Goal: Check status

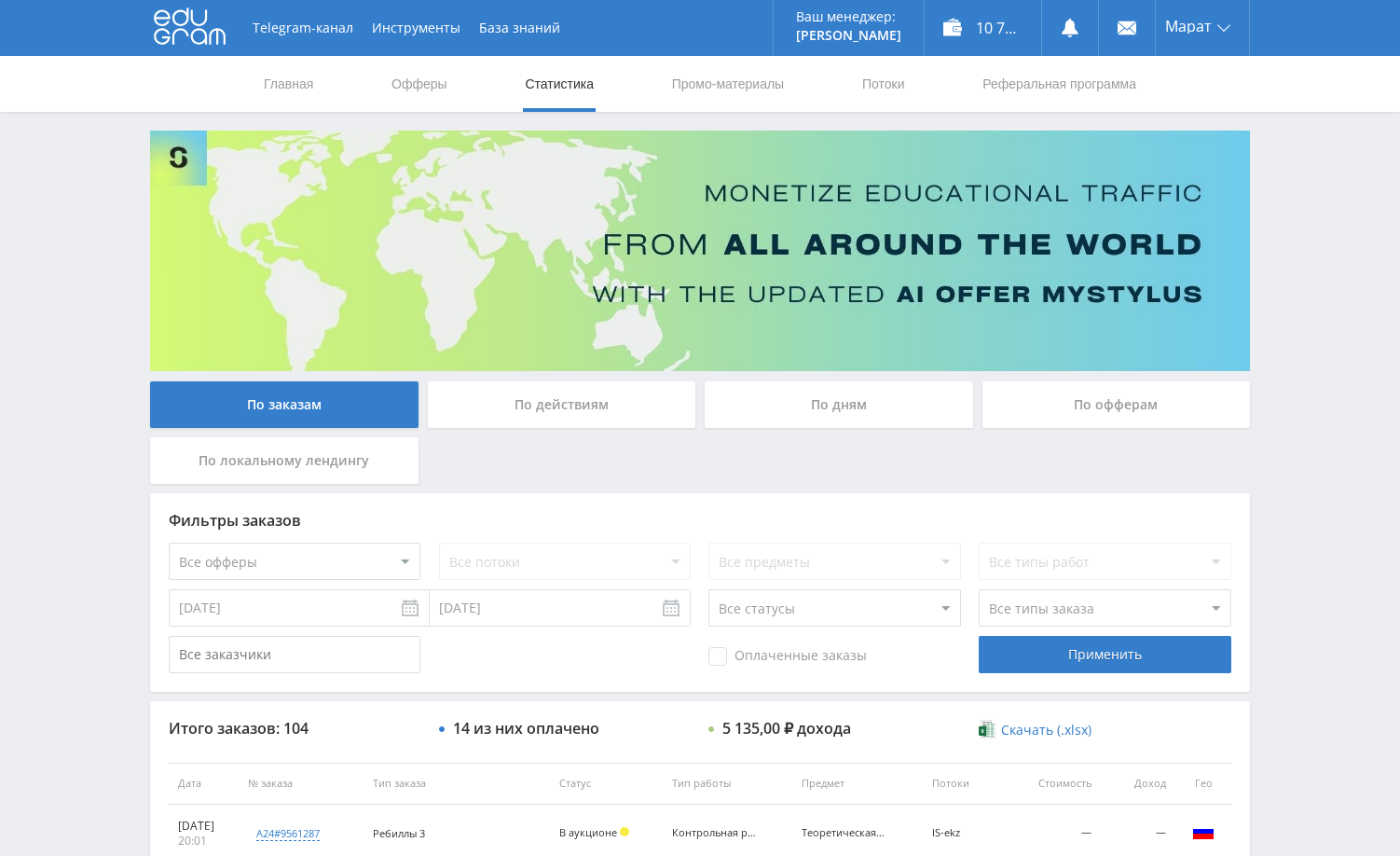
click at [862, 427] on div "По дням" at bounding box center [840, 405] width 269 height 47
click at [0, 0] on input "По дням" at bounding box center [0, 0] width 0 height 0
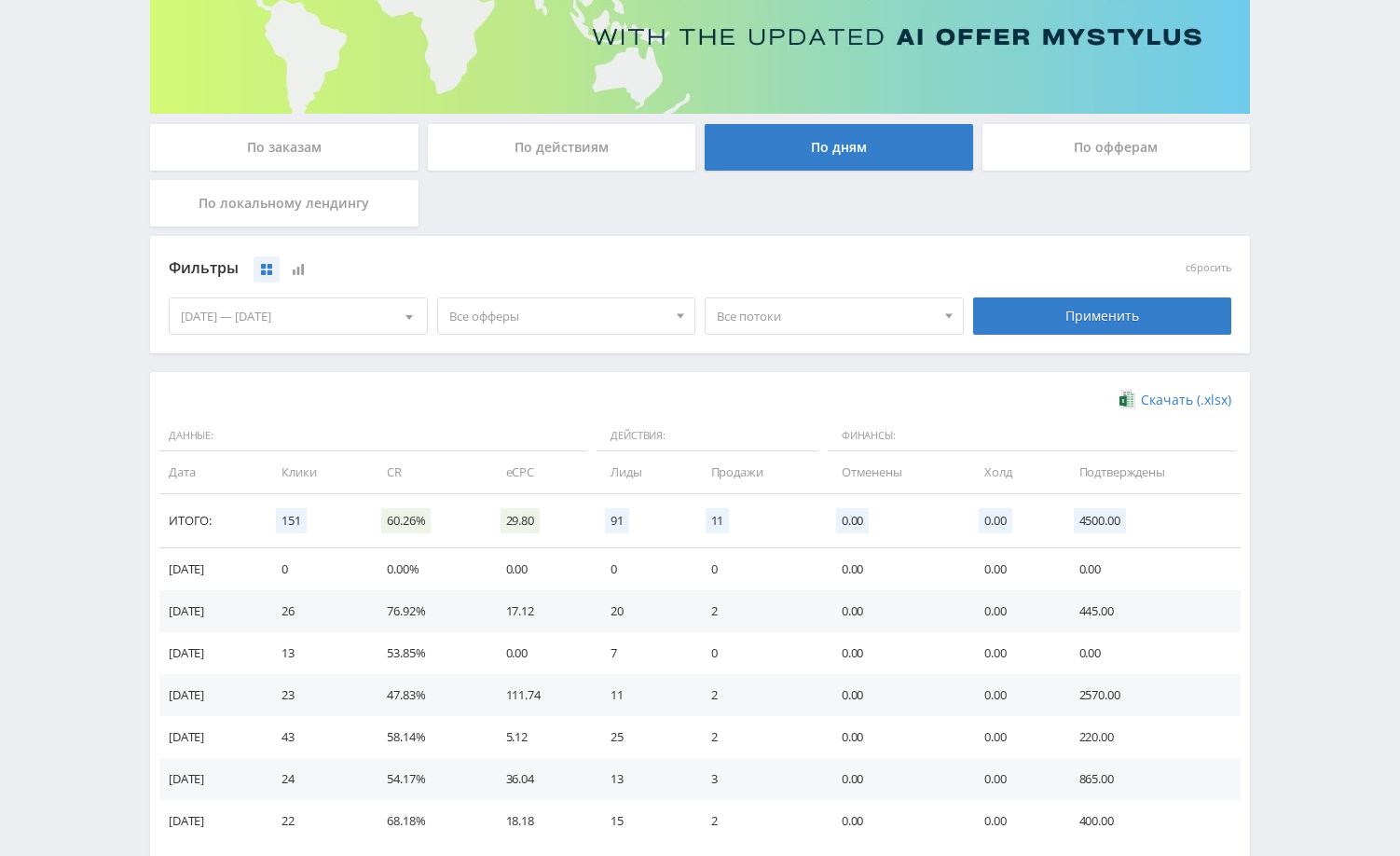
scroll to position [279, 0]
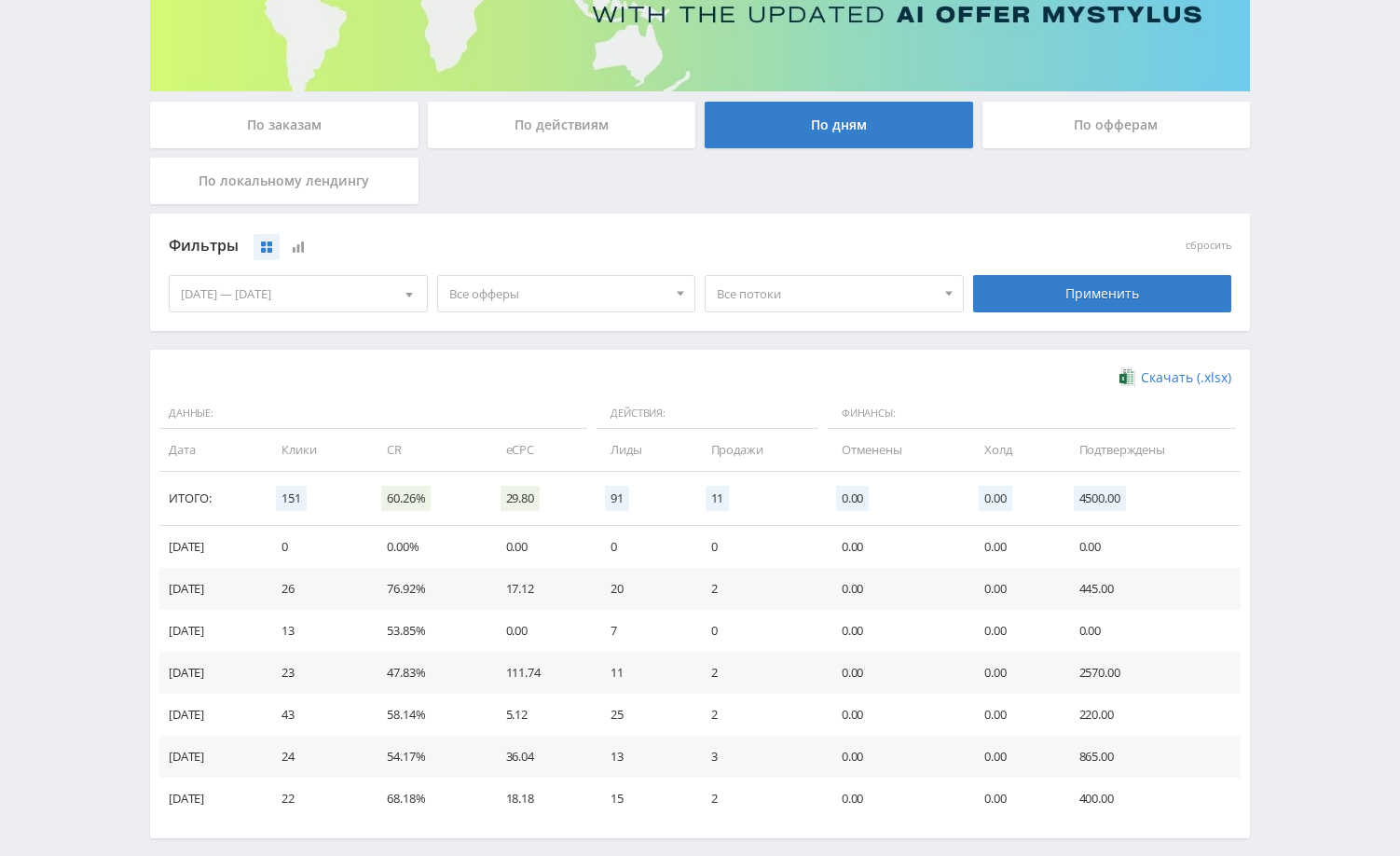
click at [304, 131] on div "По заказам" at bounding box center [285, 125] width 269 height 47
click at [0, 0] on input "По заказам" at bounding box center [0, 0] width 0 height 0
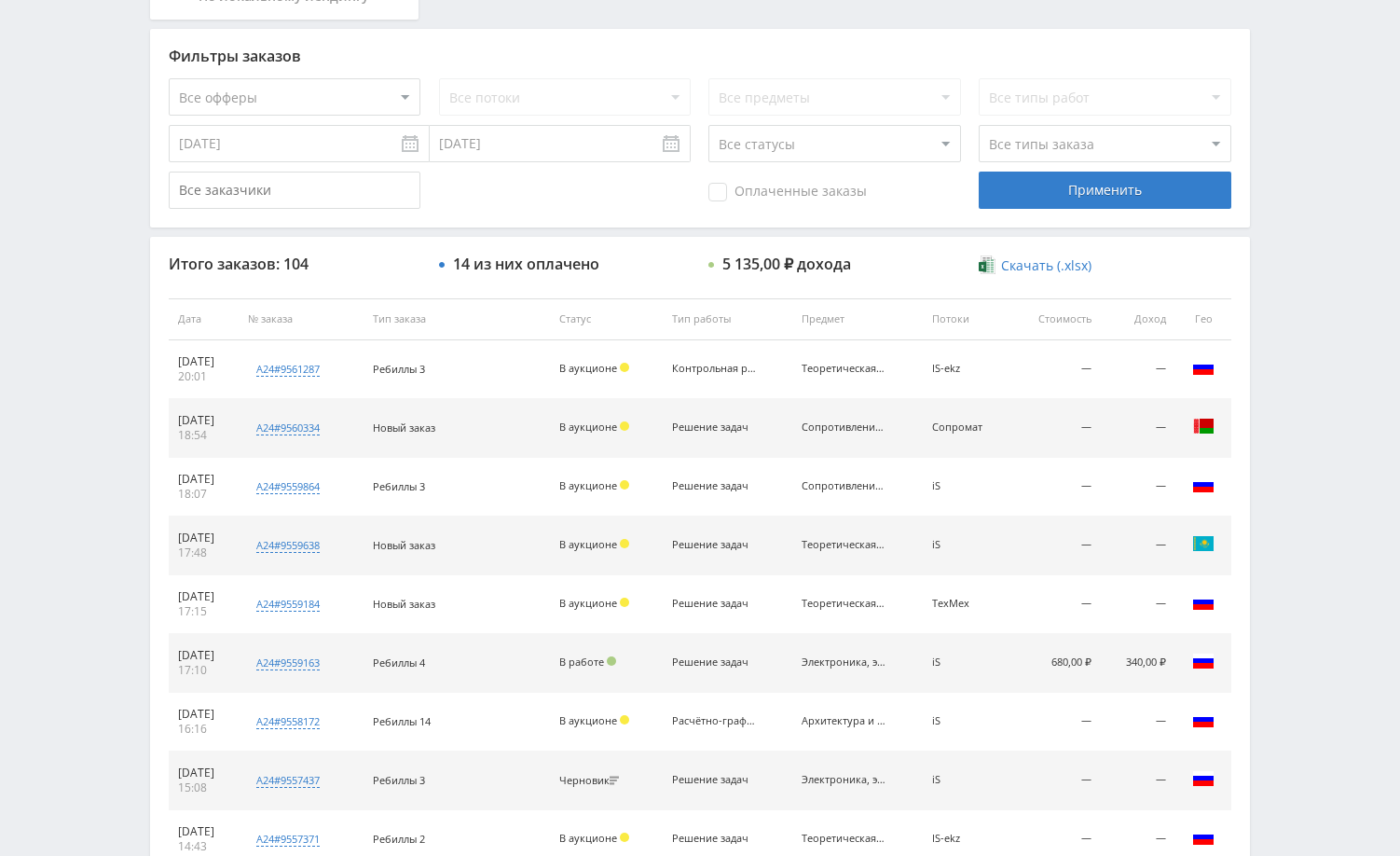
scroll to position [467, 0]
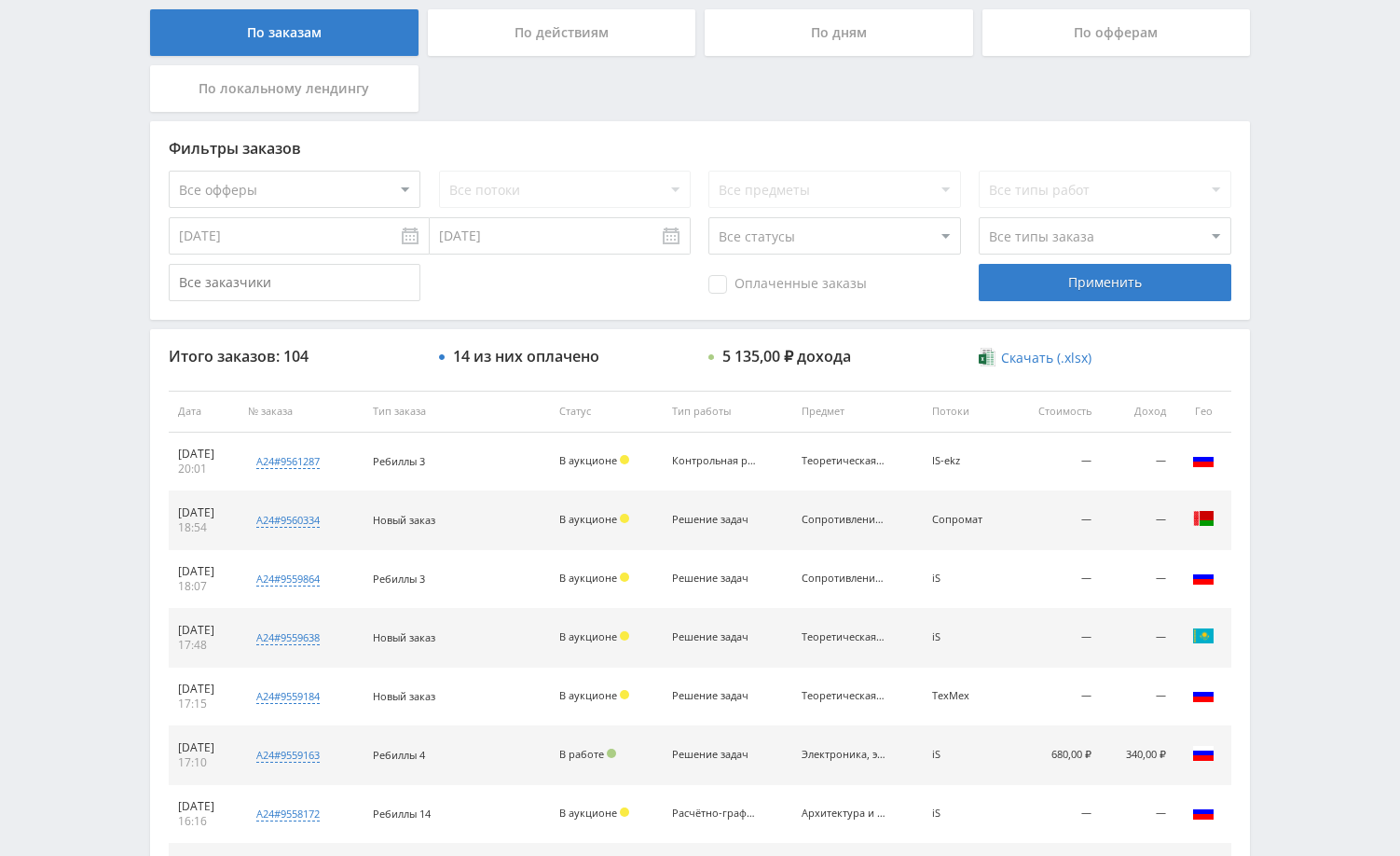
scroll to position [373, 0]
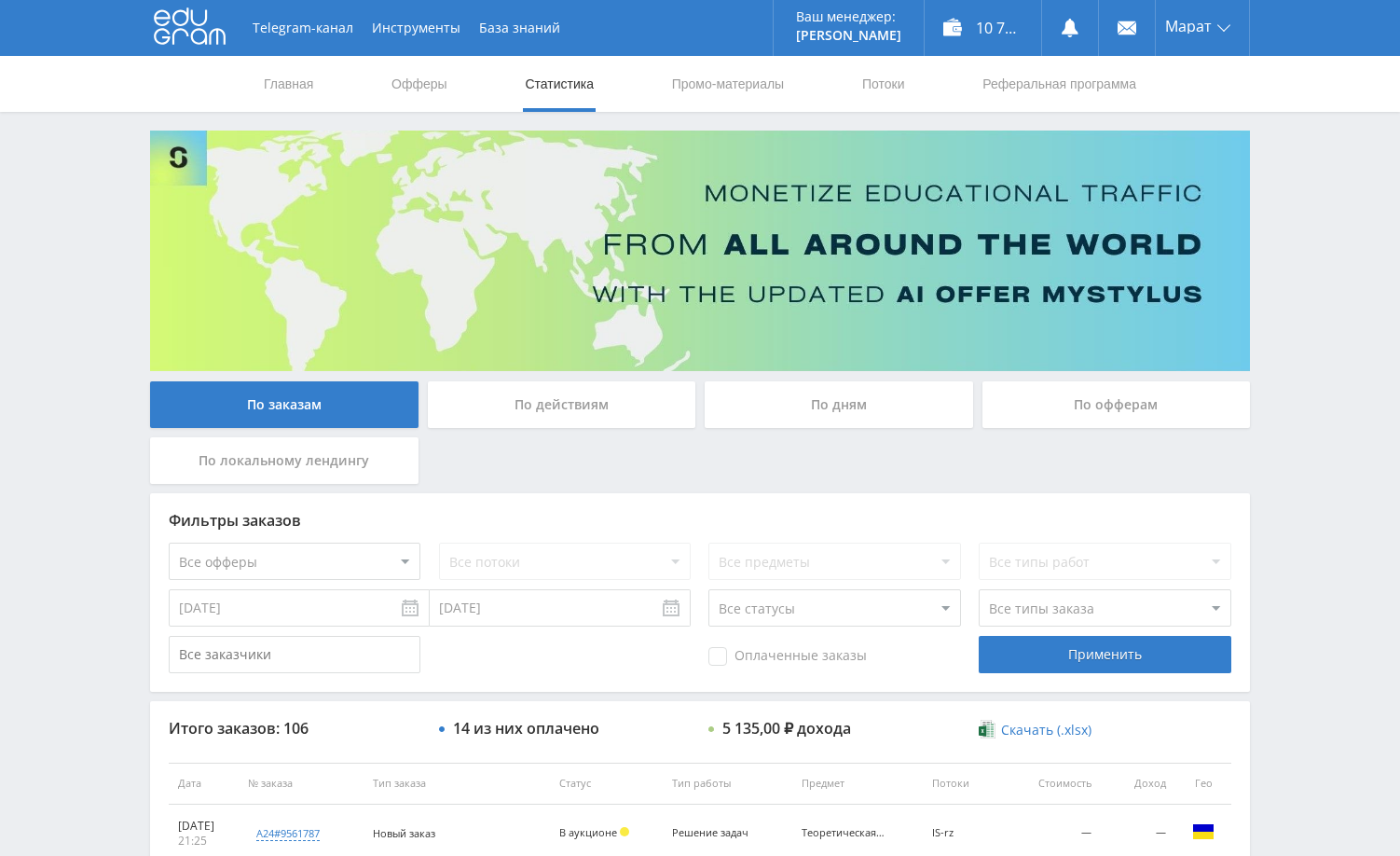
click at [1324, 282] on div "Telegram-канал Инструменты База знаний Ваш менеджер: Alex Alex Online @edugram_…" at bounding box center [700, 783] width 1400 height 1566
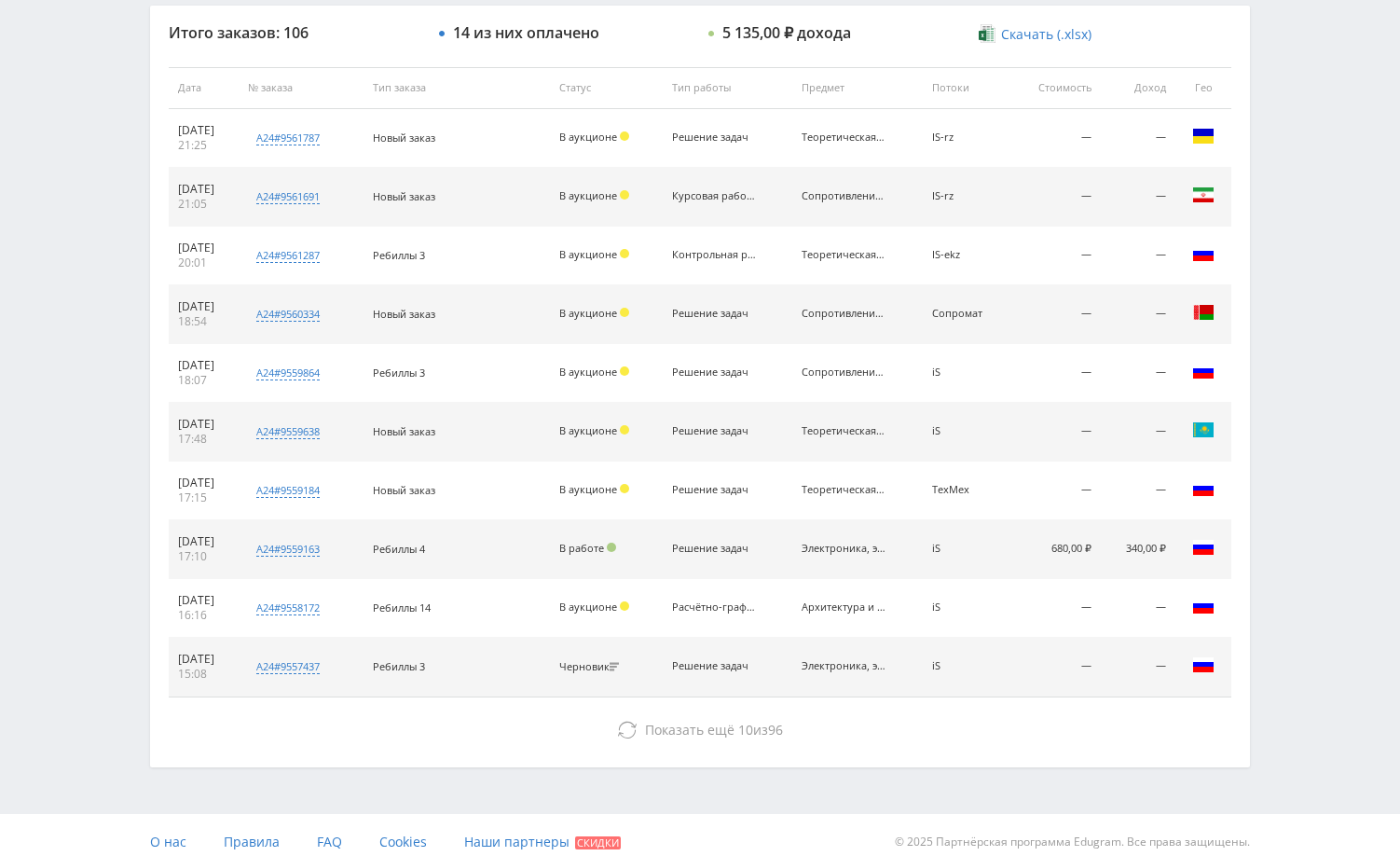
scroll to position [710, 0]
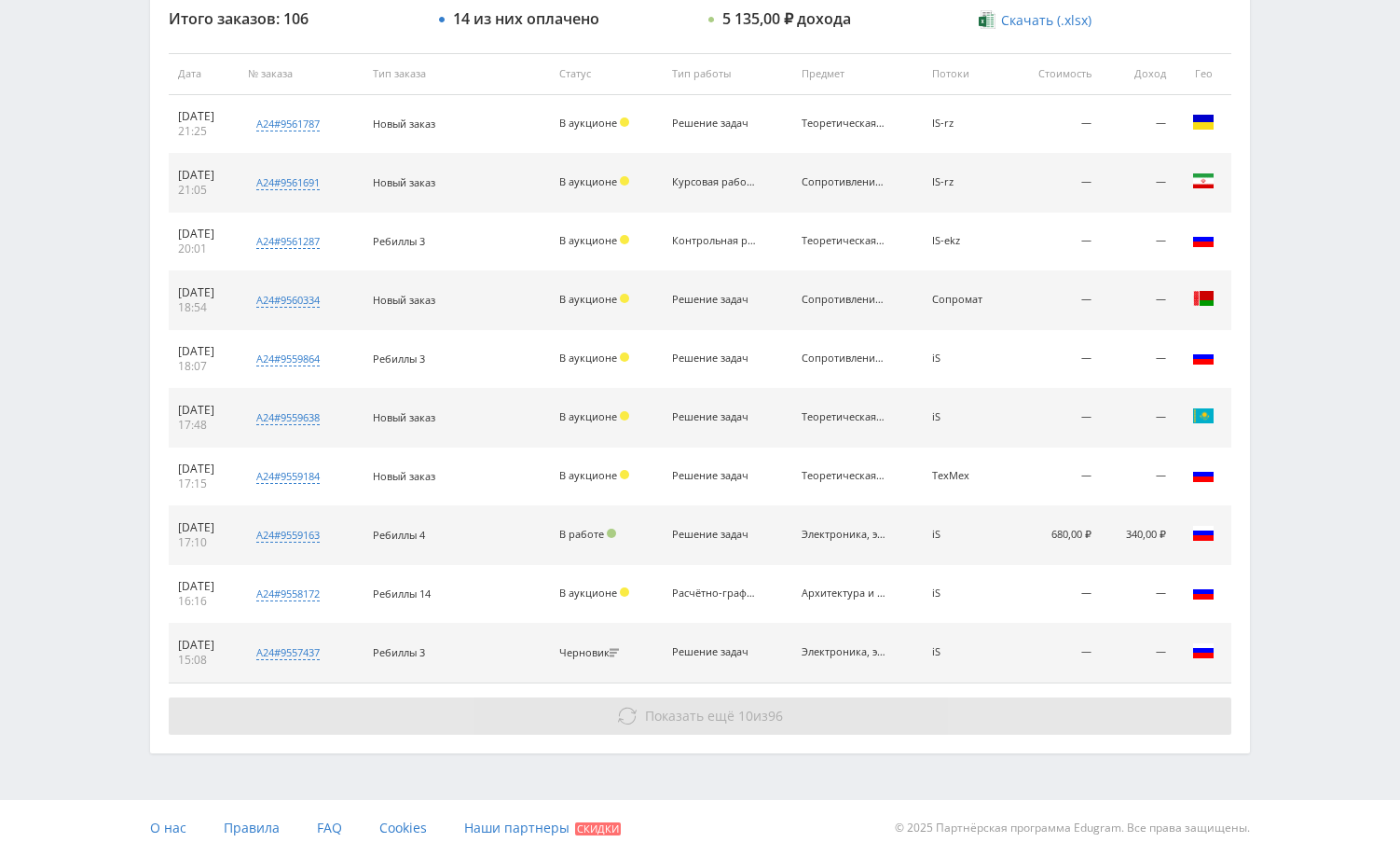
click at [750, 733] on button "Показать ещё 10 из 96" at bounding box center [700, 717] width 1062 height 38
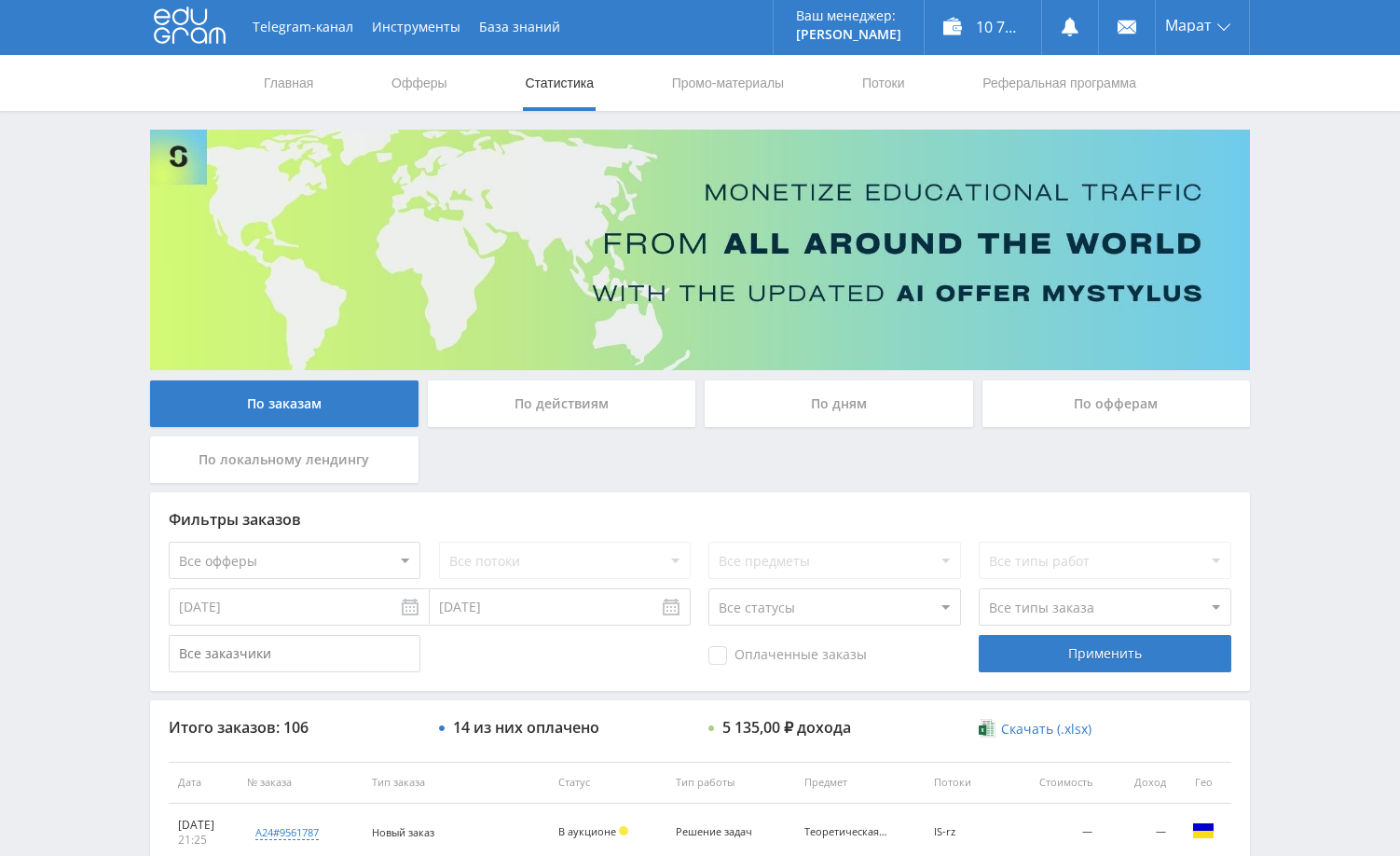
scroll to position [0, 0]
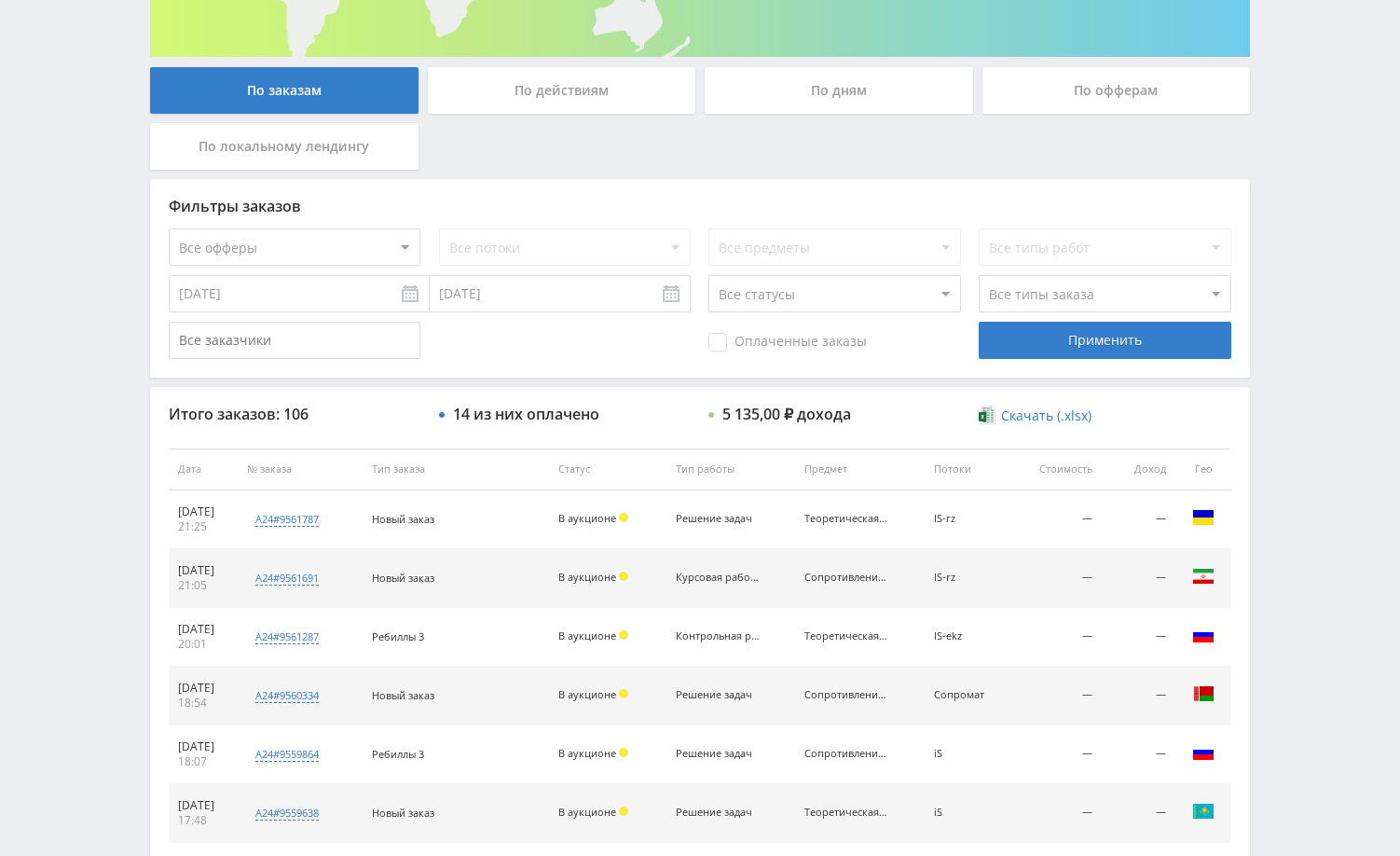
scroll to position [373, 0]
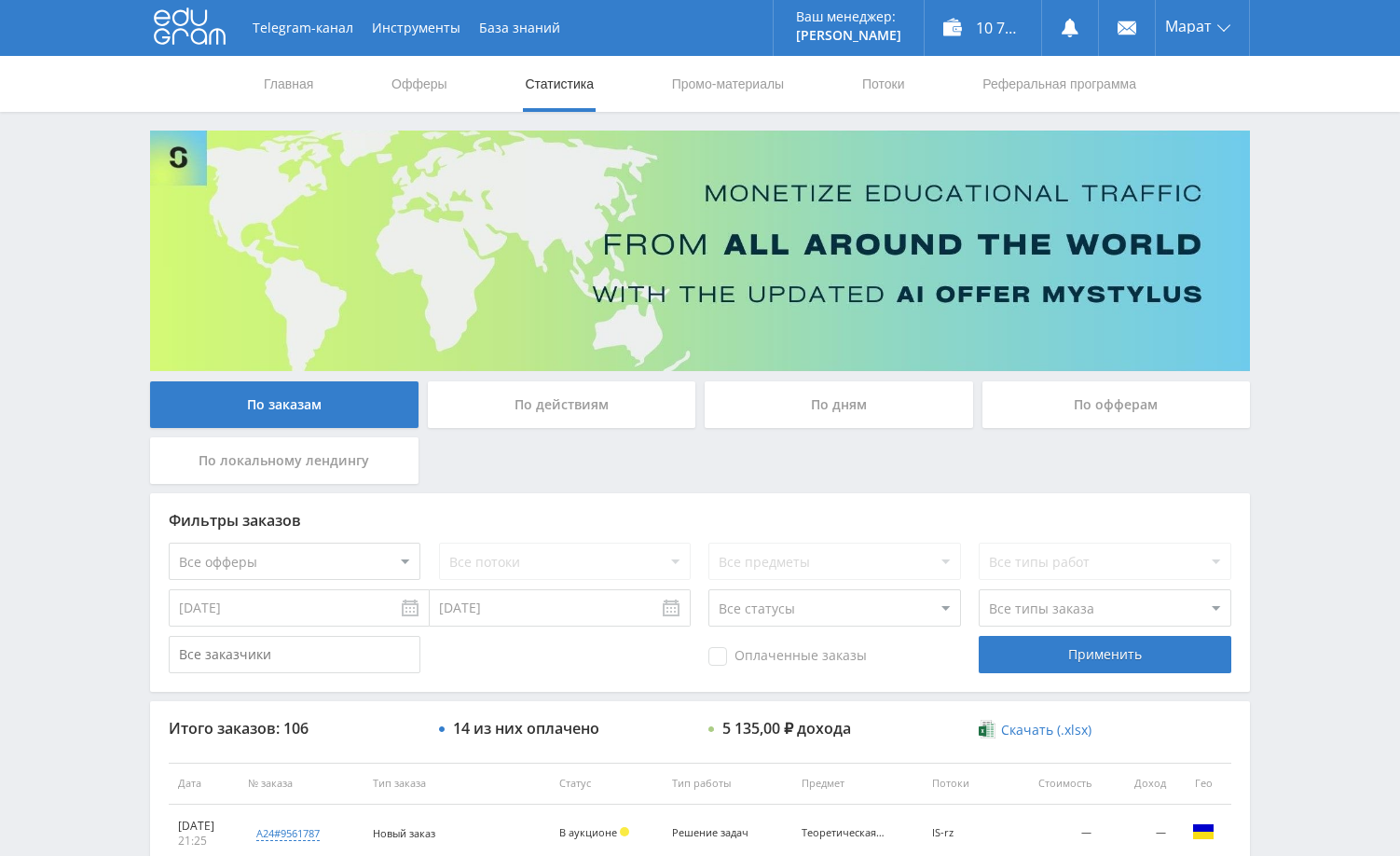
click at [1320, 385] on div "Telegram-канал Инструменты База знаний Ваш менеджер: [PERSON_NAME] Online @edug…" at bounding box center [700, 783] width 1400 height 1566
click at [844, 409] on div "По дням" at bounding box center [840, 405] width 269 height 47
click at [0, 0] on input "По дням" at bounding box center [0, 0] width 0 height 0
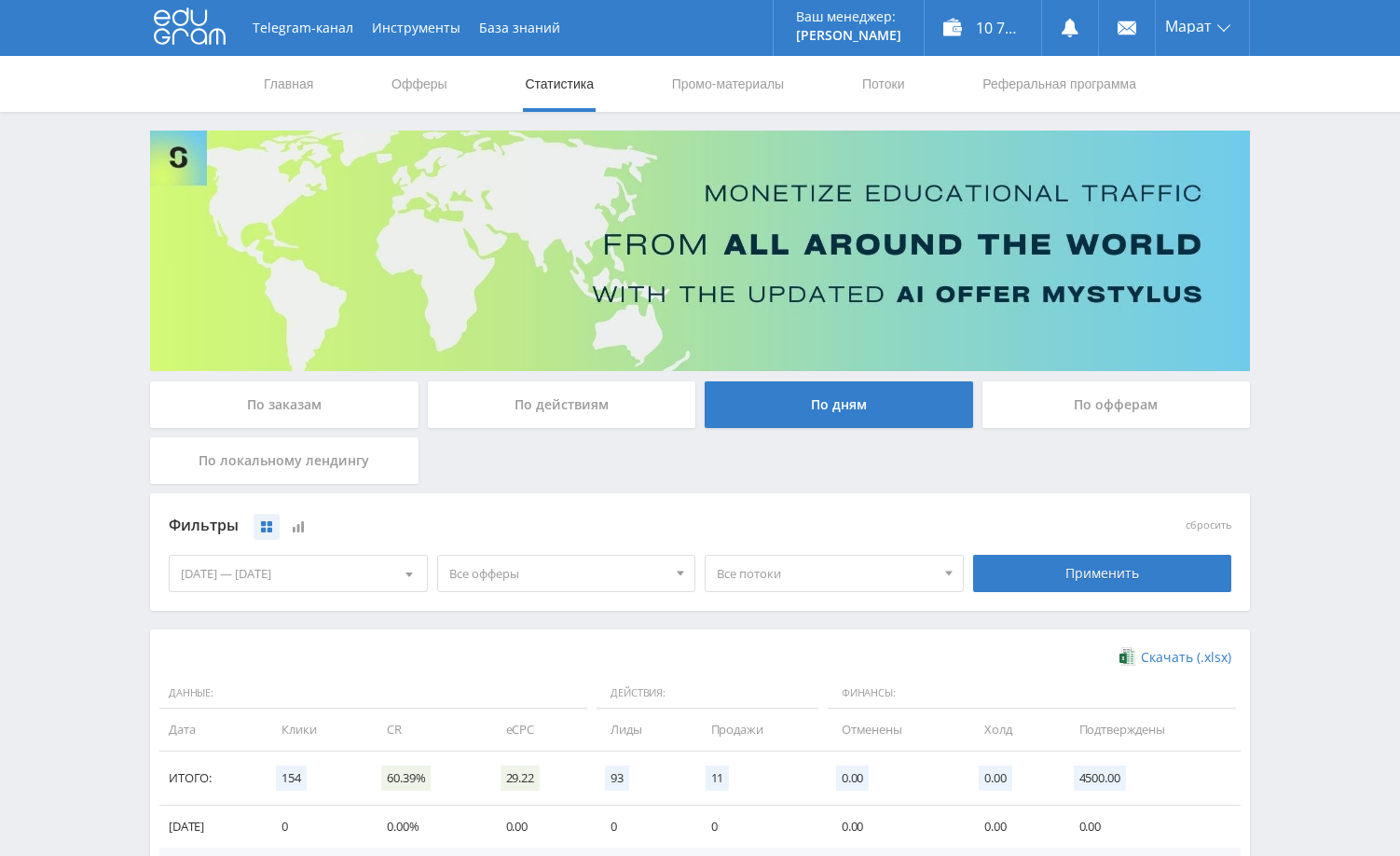
click at [295, 400] on div "По заказам" at bounding box center [285, 405] width 269 height 47
click at [0, 0] on input "По заказам" at bounding box center [0, 0] width 0 height 0
